Goal: Task Accomplishment & Management: Use online tool/utility

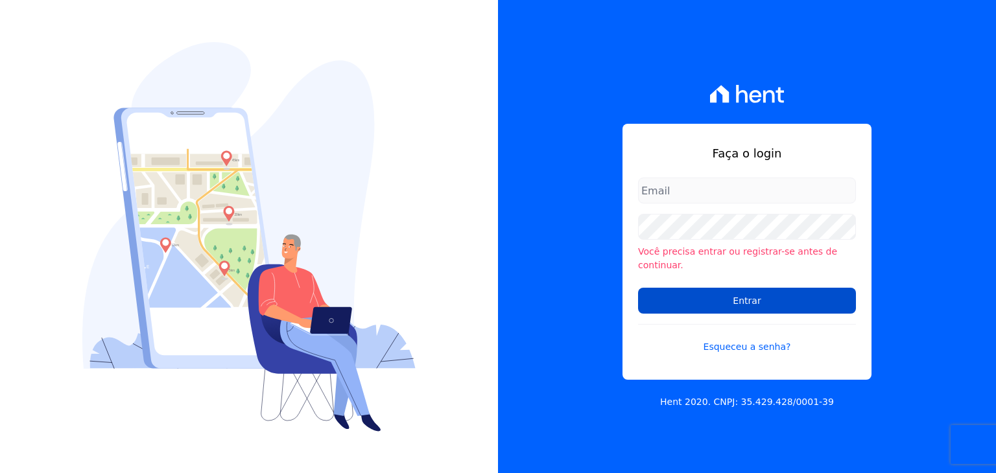
type input "marcos.real@realmarka.com.br"
click at [741, 288] on input "Entrar" at bounding box center [747, 301] width 218 height 26
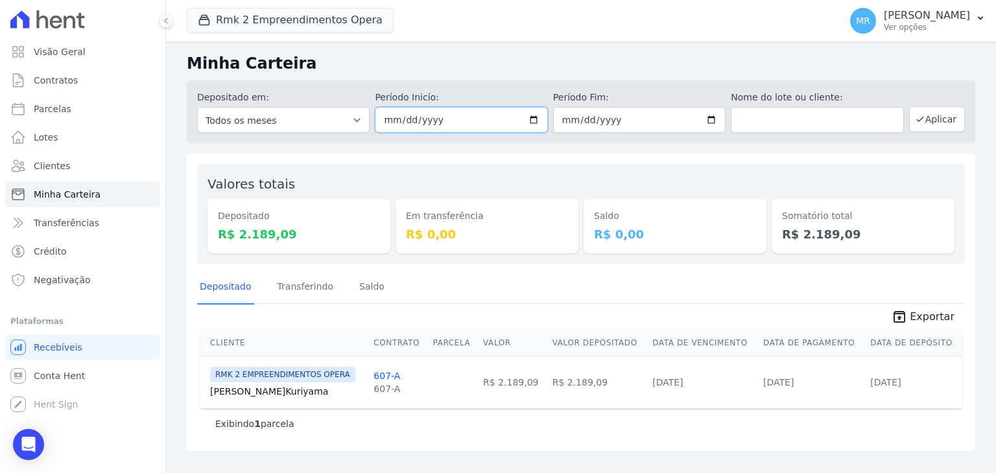
click at [539, 114] on input "2025-05-28" at bounding box center [461, 120] width 172 height 26
click at [539, 120] on input "2025-05-01" at bounding box center [461, 120] width 172 height 26
type input "[DATE]"
click at [710, 119] on input "2025-05-28" at bounding box center [639, 120] width 172 height 26
type input "[DATE]"
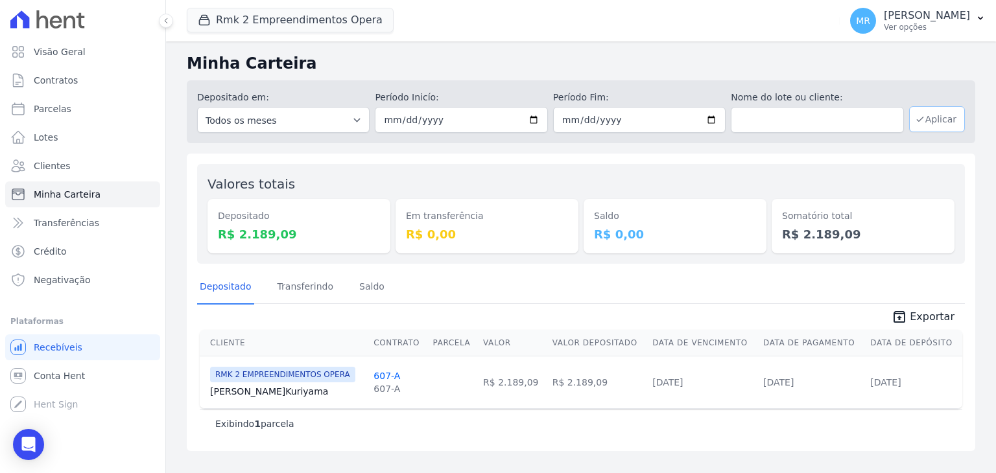
click at [940, 116] on button "Aplicar" at bounding box center [937, 119] width 56 height 26
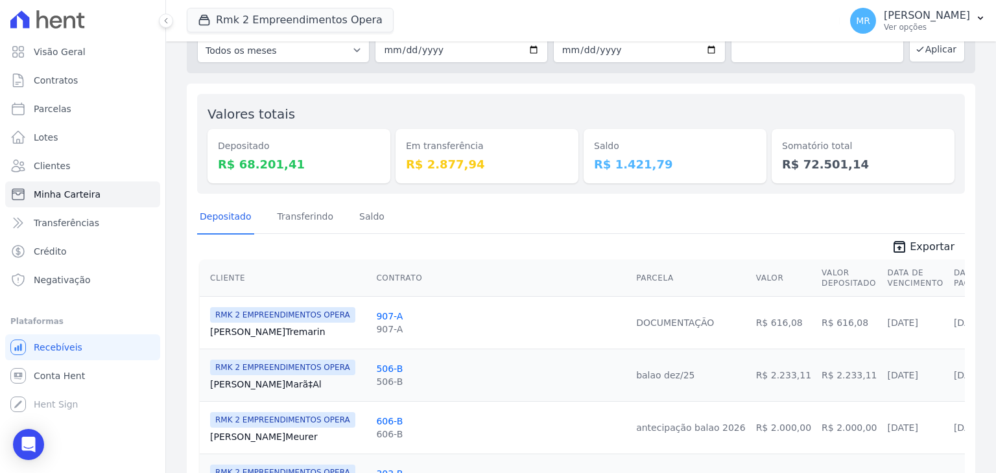
scroll to position [65, 0]
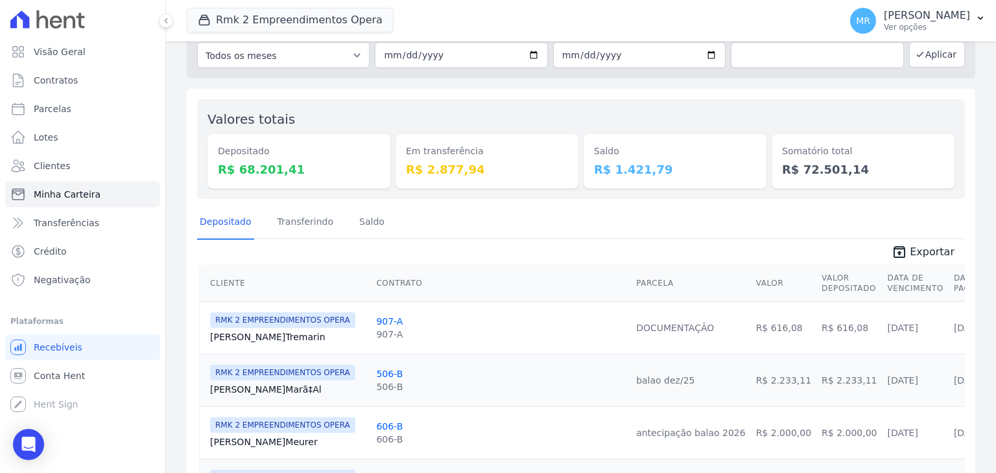
drag, startPoint x: 763, startPoint y: 144, endPoint x: 865, endPoint y: 180, distance: 108.6
click at [865, 180] on div "Valores totais Depositado R$ 68.201,41 Em transferência R$ 2.877,94 [GEOGRAPHIC…" at bounding box center [580, 149] width 767 height 100
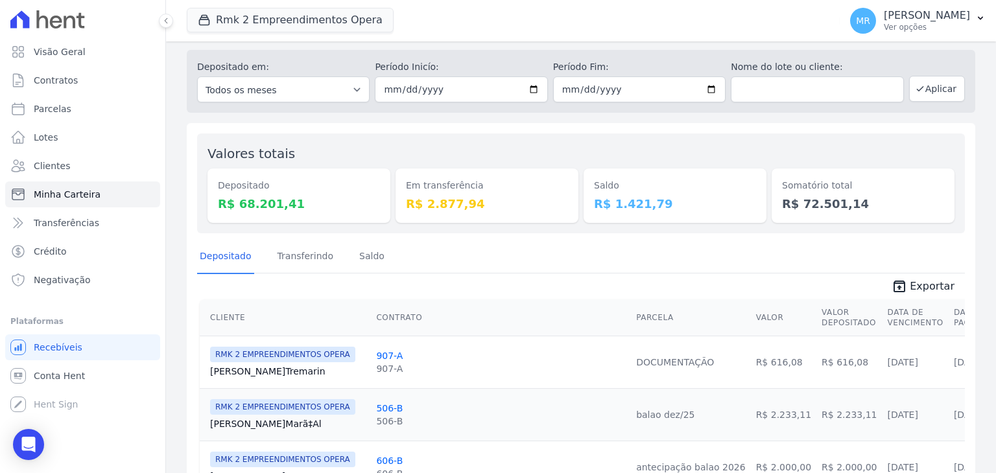
scroll to position [0, 0]
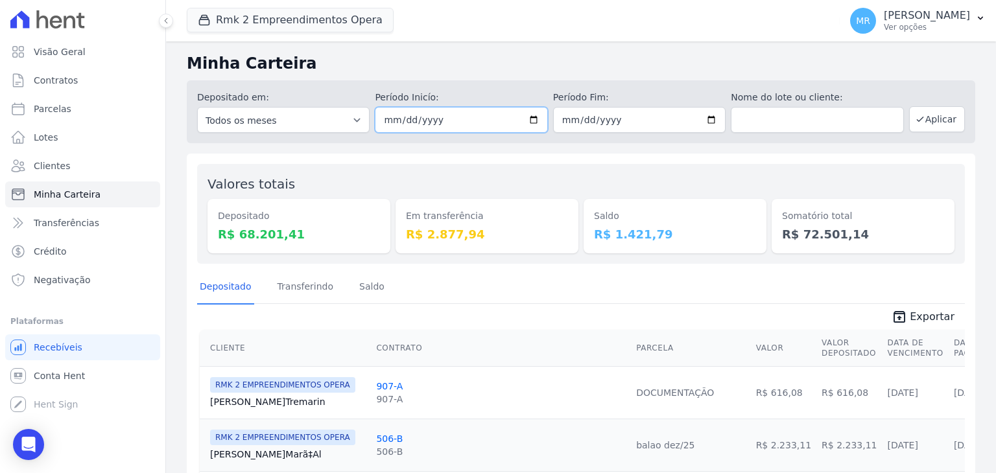
click at [526, 120] on input "[DATE]" at bounding box center [461, 120] width 172 height 26
click at [707, 121] on input "[DATE]" at bounding box center [639, 120] width 172 height 26
type input "[DATE]"
click at [933, 119] on button "Aplicar" at bounding box center [937, 119] width 56 height 26
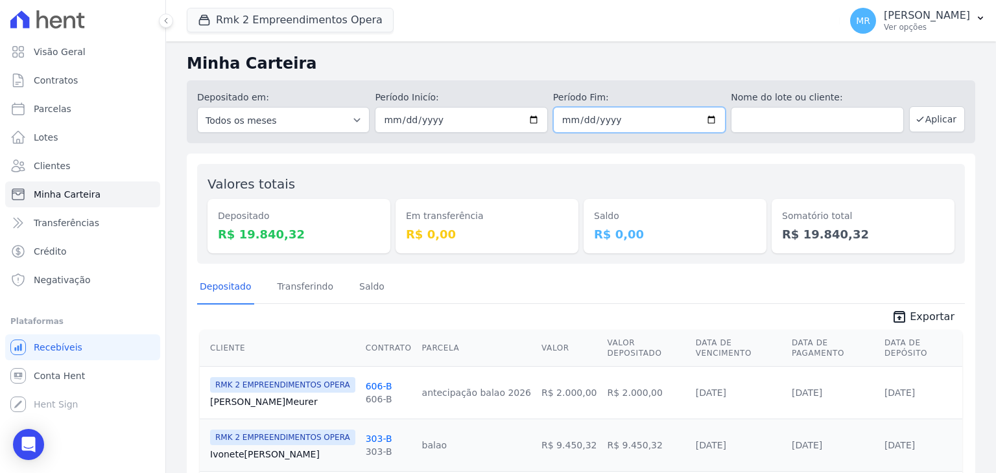
click at [704, 118] on input "[DATE]" at bounding box center [639, 120] width 172 height 26
type input "[DATE]"
click at [921, 121] on button "Aplicar" at bounding box center [937, 119] width 56 height 26
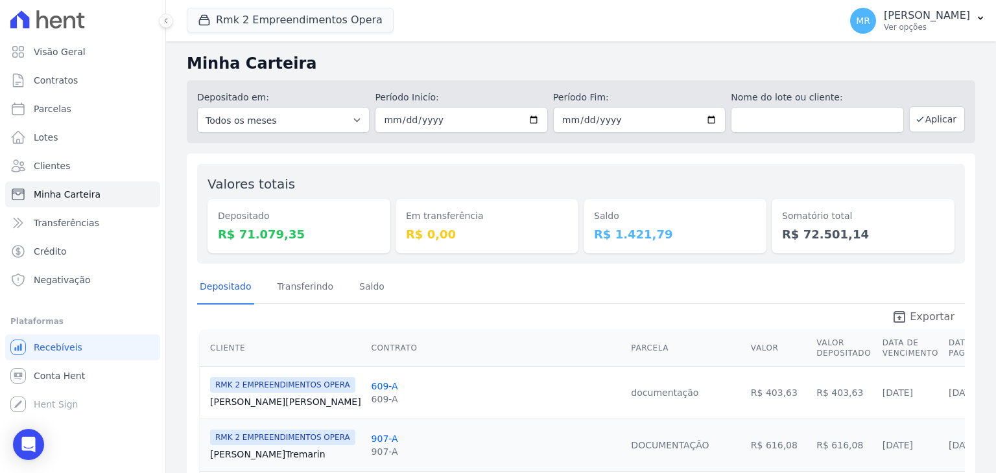
click at [913, 317] on span "Exportar" at bounding box center [931, 317] width 45 height 16
drag, startPoint x: 710, startPoint y: 122, endPoint x: 711, endPoint y: 130, distance: 7.9
click at [710, 122] on input "2025-09-30" at bounding box center [639, 120] width 172 height 26
type input "[DATE]"
click at [931, 121] on button "Aplicar" at bounding box center [937, 119] width 56 height 26
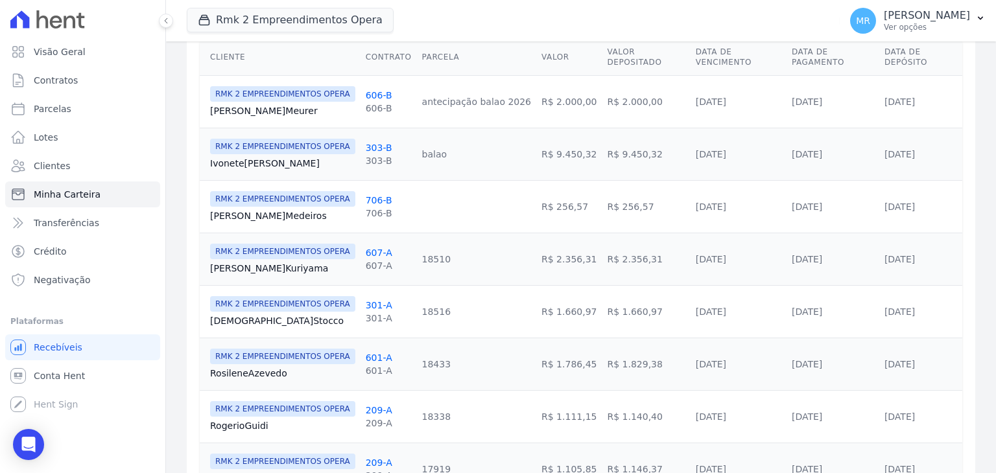
scroll to position [324, 0]
